Goal: Navigation & Orientation: Find specific page/section

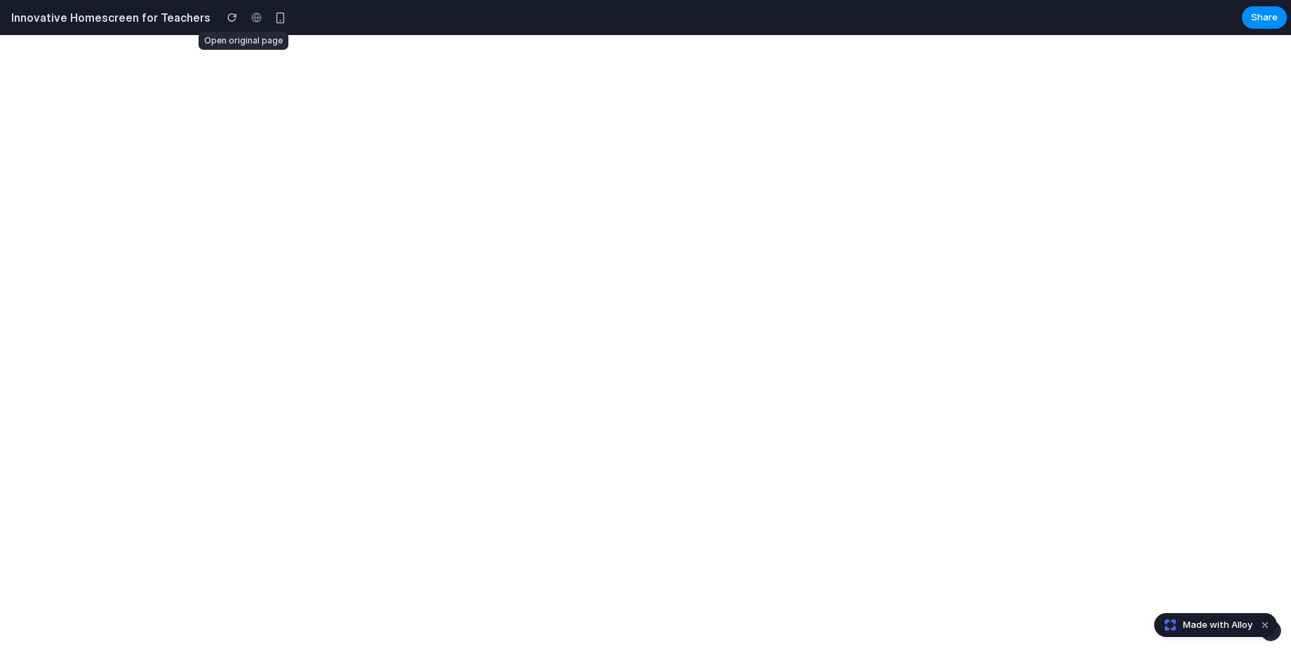
click at [246, 16] on div at bounding box center [256, 17] width 21 height 21
click at [246, 15] on div at bounding box center [256, 17] width 21 height 21
click at [227, 18] on div "button" at bounding box center [232, 18] width 10 height 10
click at [669, 24] on section "Innovative Homescreen for Teachers Share" at bounding box center [643, 17] width 1287 height 35
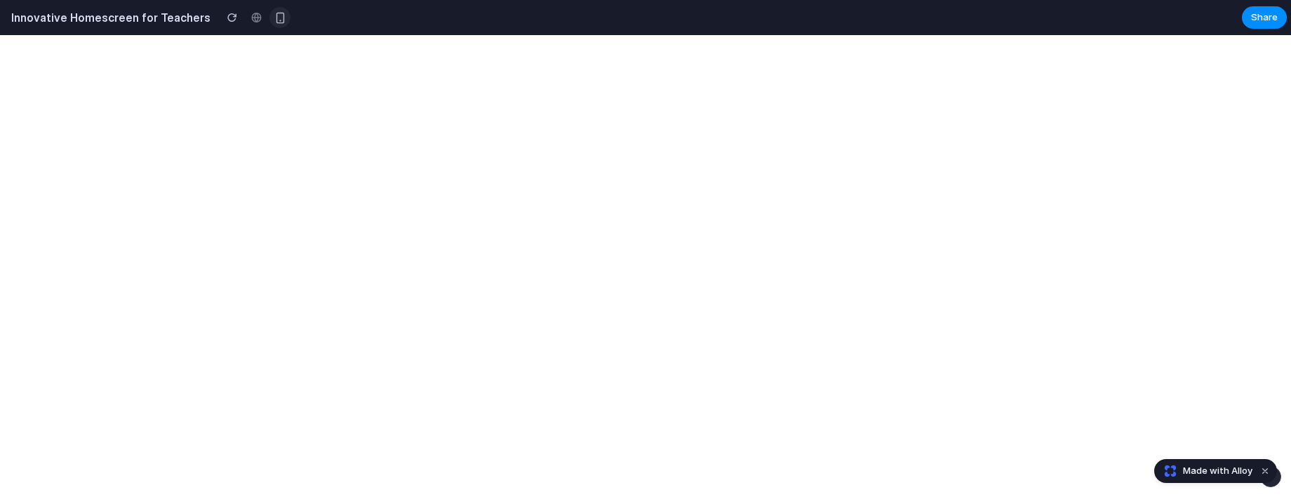
click at [273, 20] on button "button" at bounding box center [280, 17] width 21 height 21
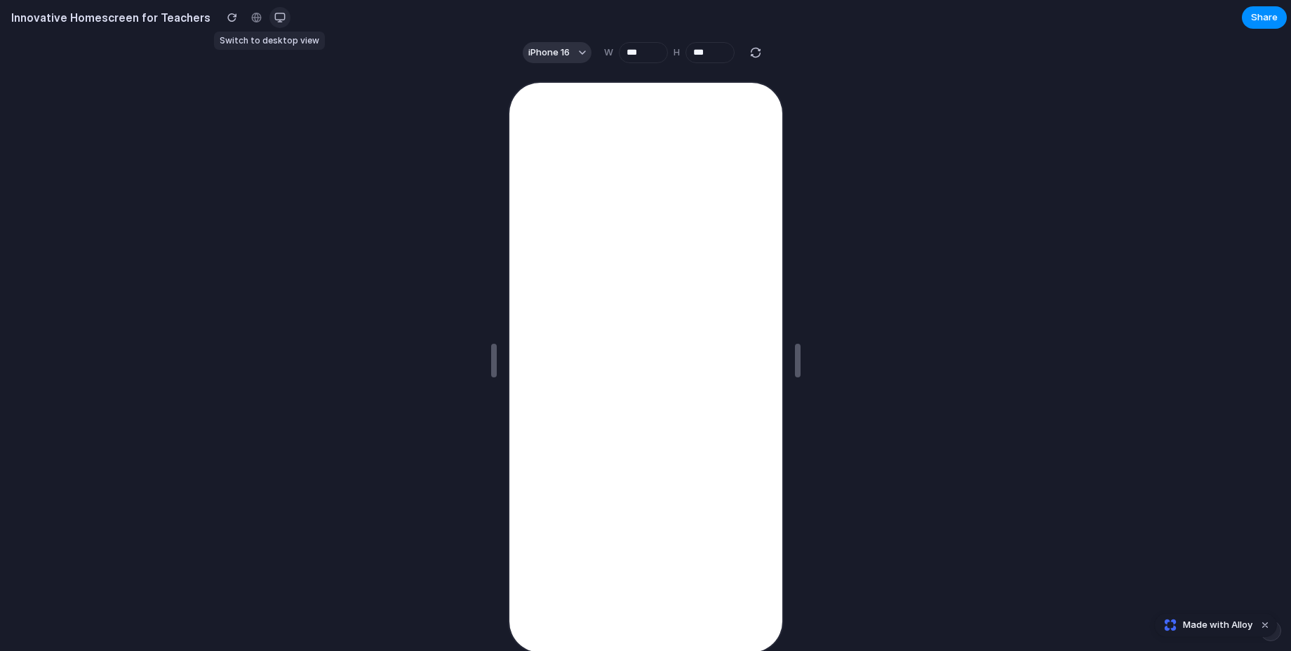
click at [274, 20] on div "button" at bounding box center [279, 17] width 11 height 11
